Goal: Book appointment/travel/reservation

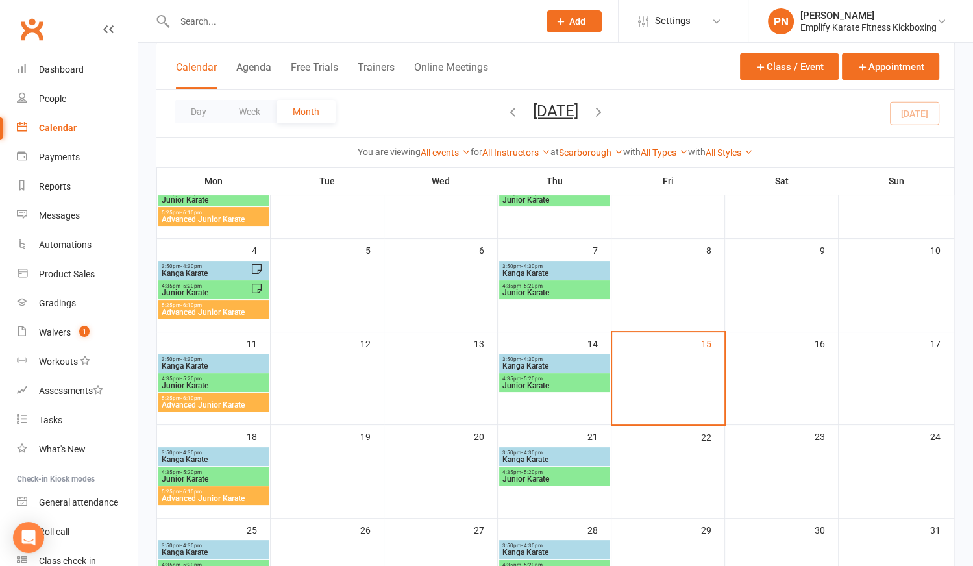
click at [56, 127] on div "Calendar" at bounding box center [58, 128] width 38 height 10
click at [49, 124] on div "Calendar" at bounding box center [58, 128] width 38 height 10
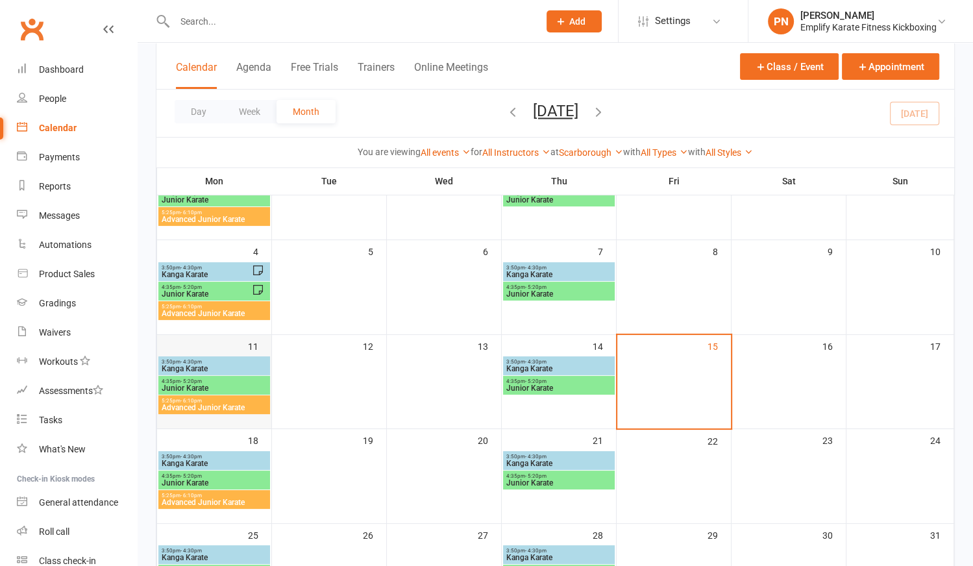
scroll to position [130, 0]
click at [61, 122] on link "Calendar" at bounding box center [77, 128] width 120 height 29
click at [592, 154] on link "Scarborough" at bounding box center [591, 152] width 64 height 10
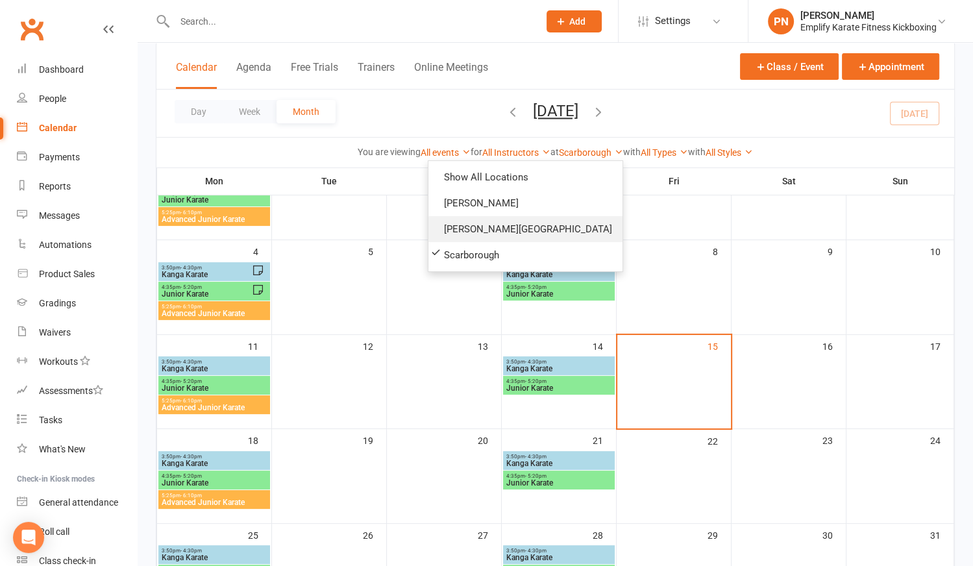
click at [525, 230] on link "[PERSON_NAME][GEOGRAPHIC_DATA]" at bounding box center [525, 229] width 194 height 26
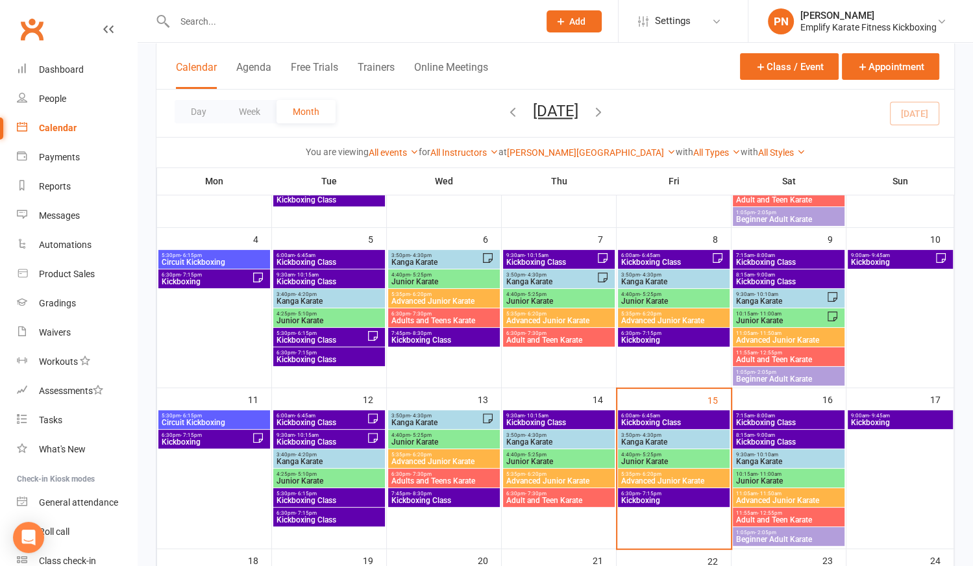
scroll to position [308, 0]
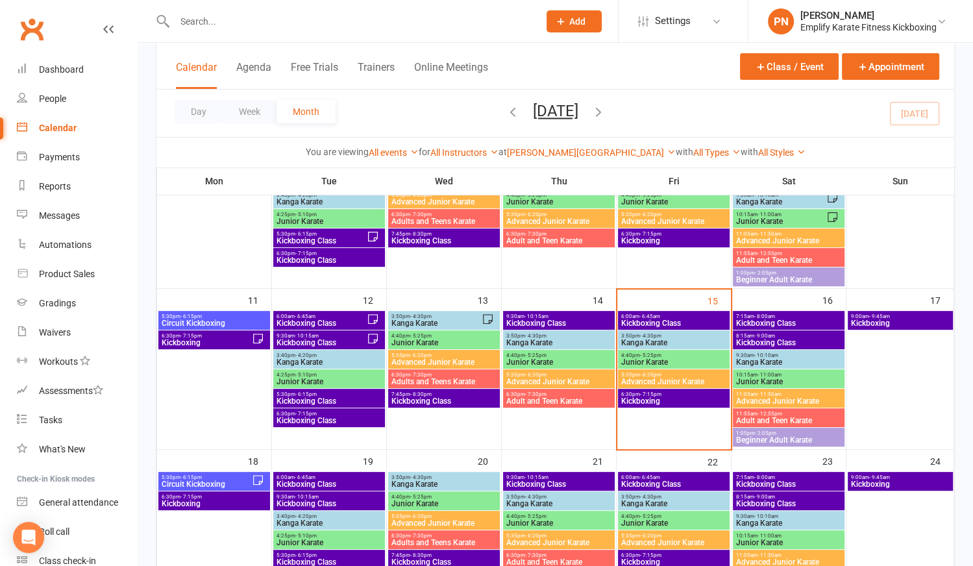
click at [782, 334] on span "8:15am - 9:00am" at bounding box center [788, 336] width 106 height 6
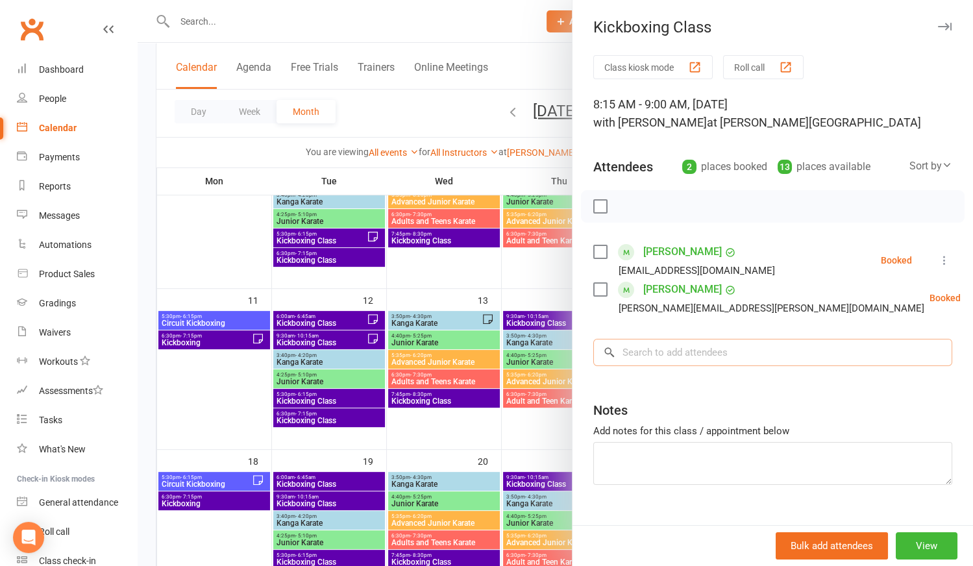
click at [690, 346] on input "search" at bounding box center [772, 352] width 359 height 27
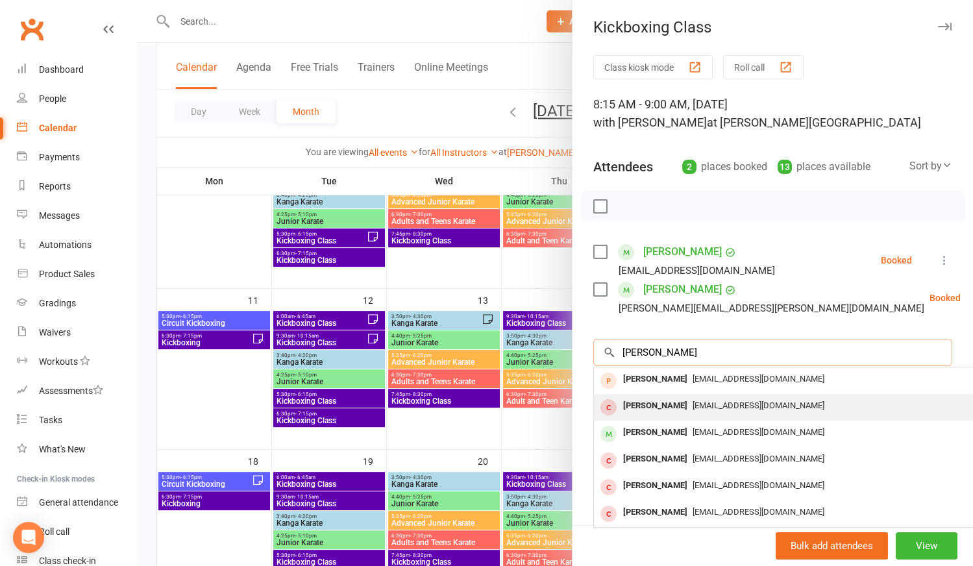
type input "molly"
click at [684, 401] on div "Molly Thompson" at bounding box center [655, 406] width 75 height 19
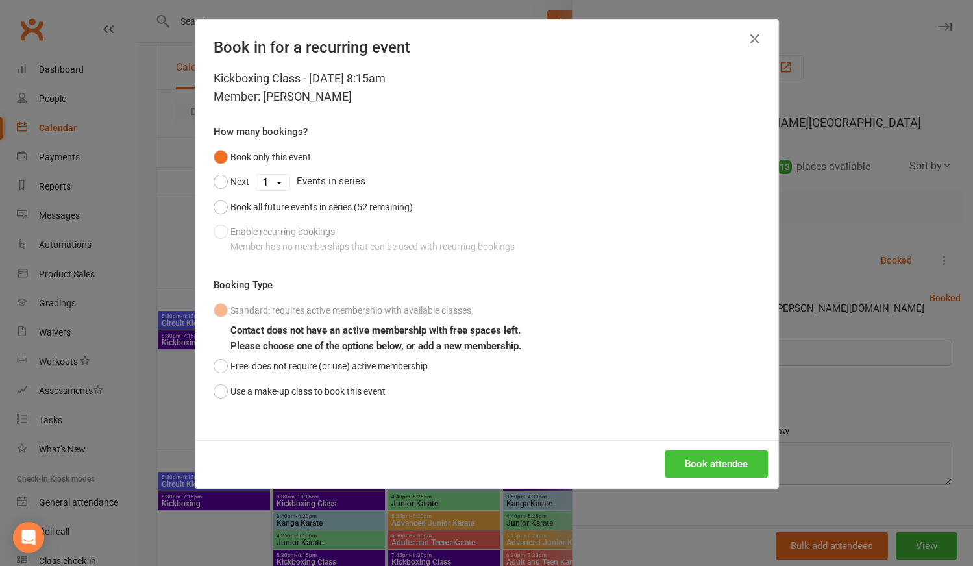
click at [705, 464] on button "Book attendee" at bounding box center [716, 464] width 103 height 27
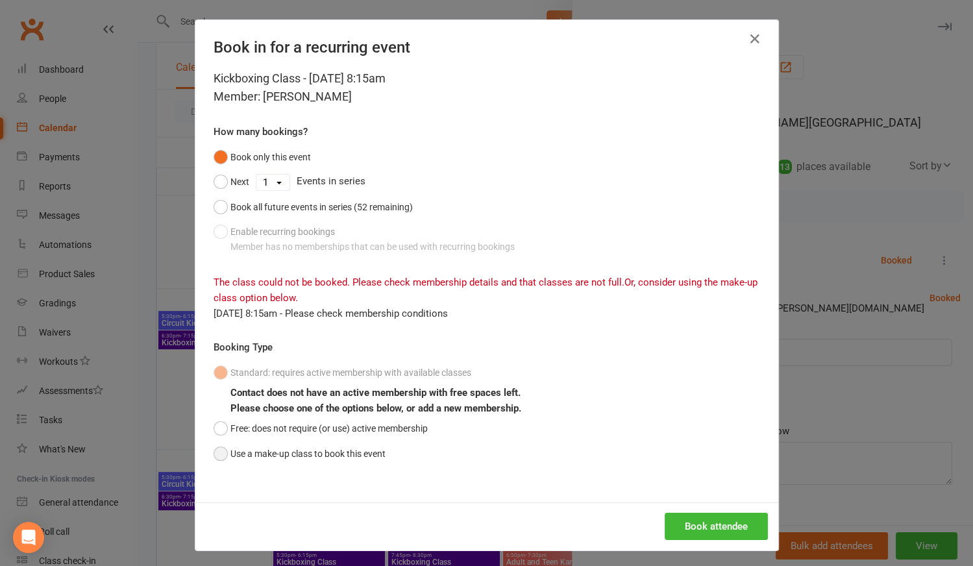
click at [217, 453] on button "Use a make-up class to book this event" at bounding box center [300, 453] width 172 height 25
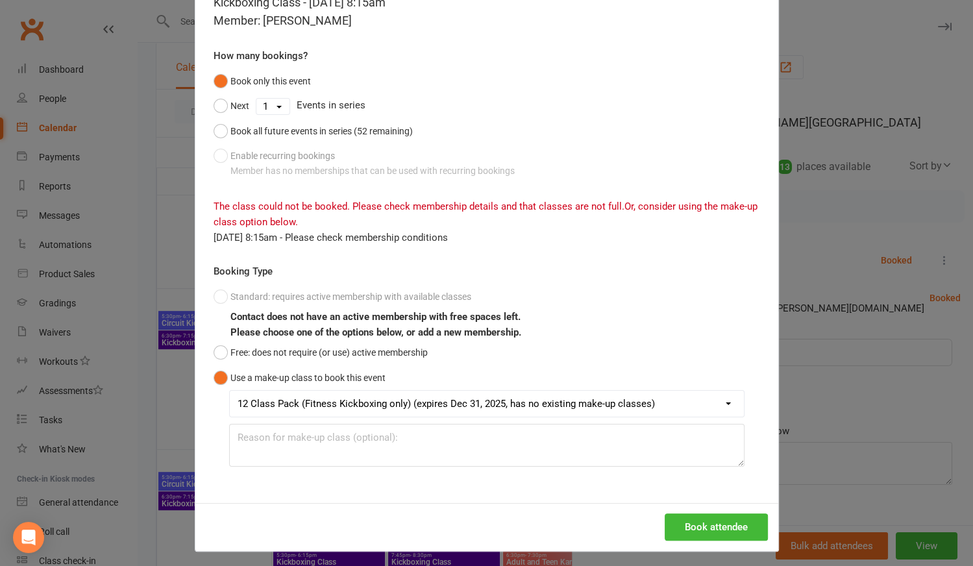
scroll to position [79, 0]
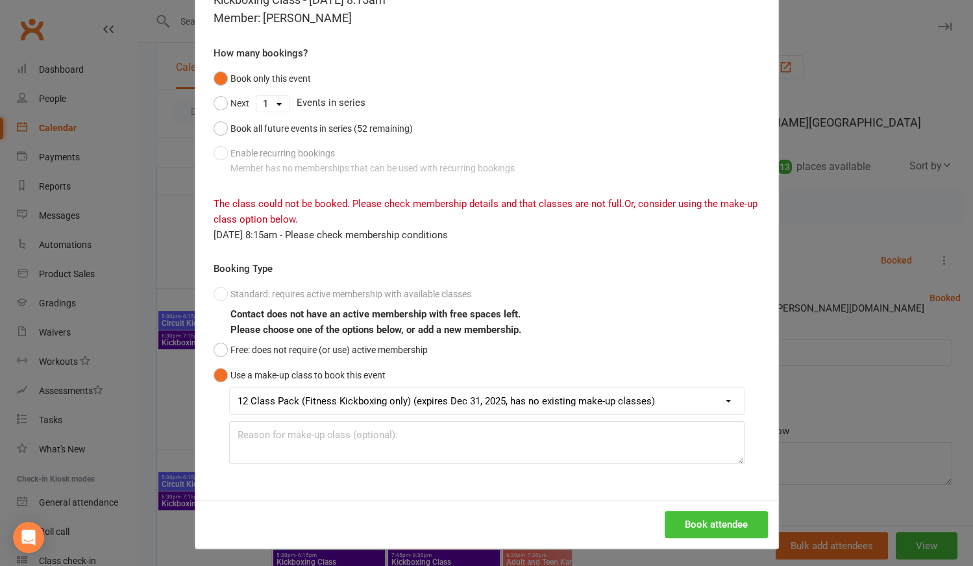
click at [732, 528] on button "Book attendee" at bounding box center [716, 524] width 103 height 27
